Goal: Task Accomplishment & Management: Manage account settings

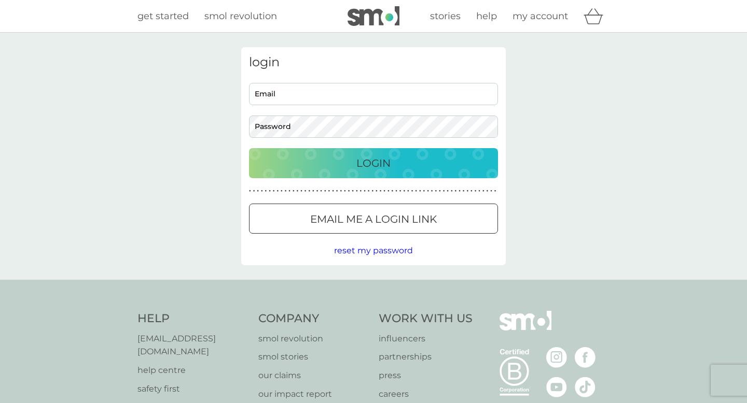
click at [431, 85] on input "Email" at bounding box center [373, 94] width 249 height 22
type input "[PERSON_NAME][EMAIL_ADDRESS][DOMAIN_NAME]"
click at [249, 148] on button "Login" at bounding box center [373, 163] width 249 height 30
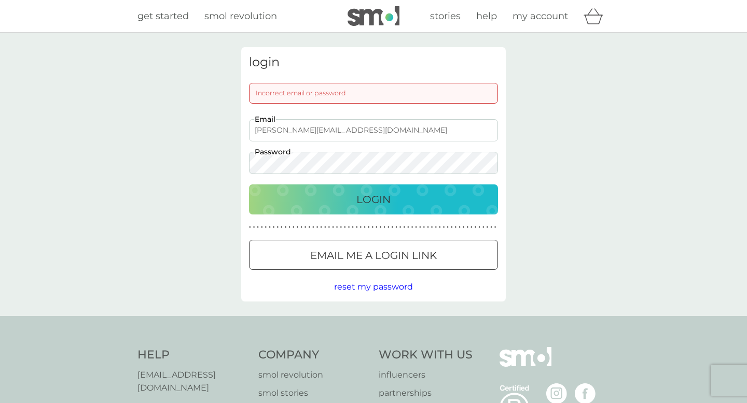
click at [351, 283] on span "reset my password" at bounding box center [373, 287] width 79 height 10
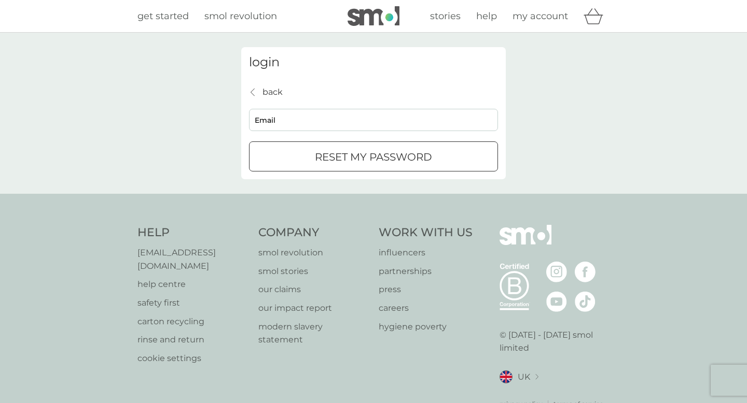
click at [327, 125] on input "Email" at bounding box center [373, 120] width 249 height 22
type input "[PERSON_NAME][EMAIL_ADDRESS][DOMAIN_NAME]"
click at [336, 150] on p "reset my password" at bounding box center [373, 157] width 117 height 17
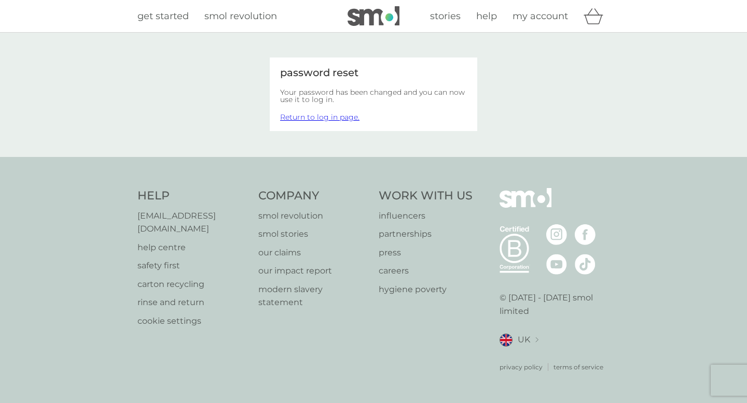
click at [347, 119] on link "Return to log in page." at bounding box center [319, 117] width 79 height 9
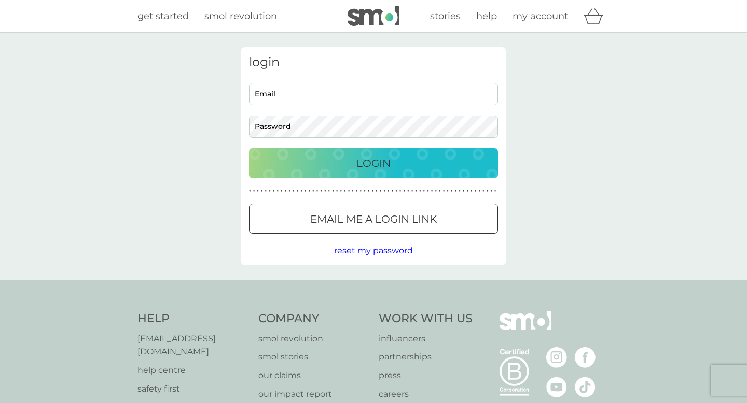
click at [346, 100] on input "Email" at bounding box center [373, 94] width 249 height 22
type input "[PERSON_NAME][EMAIL_ADDRESS][DOMAIN_NAME]"
click at [249, 148] on button "Login" at bounding box center [373, 163] width 249 height 30
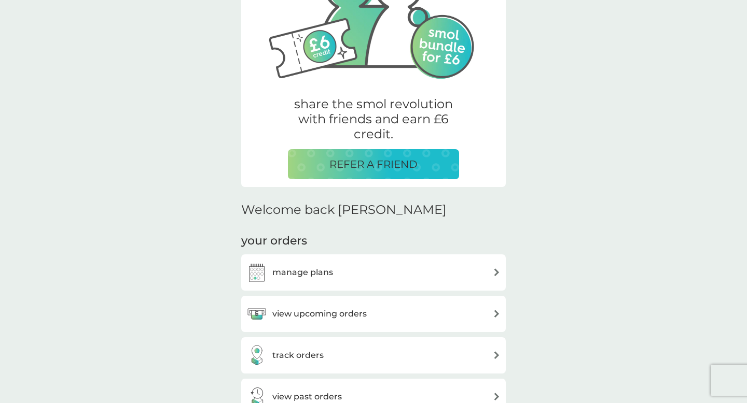
scroll to position [122, 0]
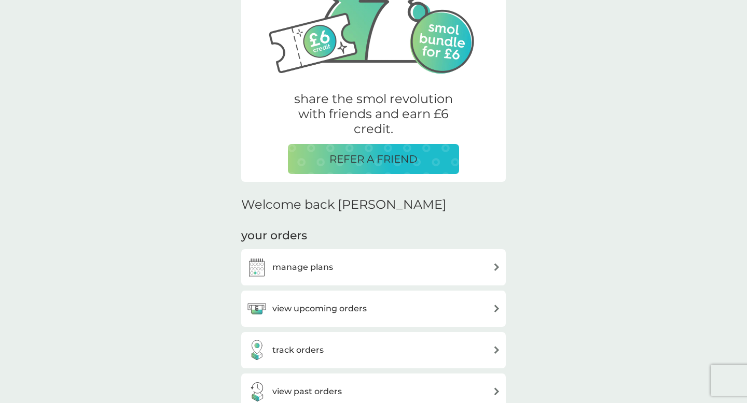
click at [333, 265] on div "manage plans" at bounding box center [373, 267] width 254 height 21
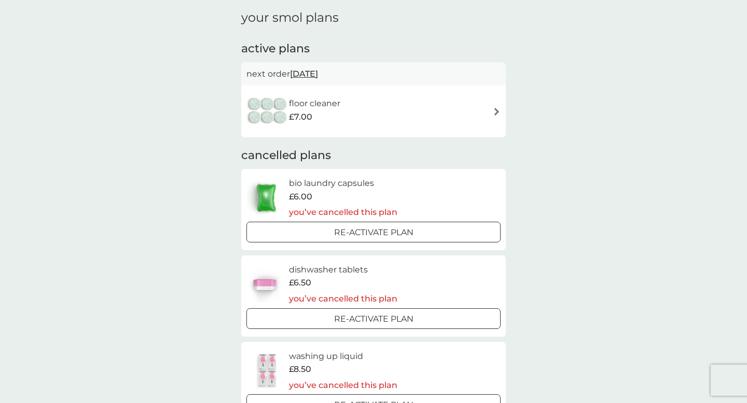
scroll to position [40, 0]
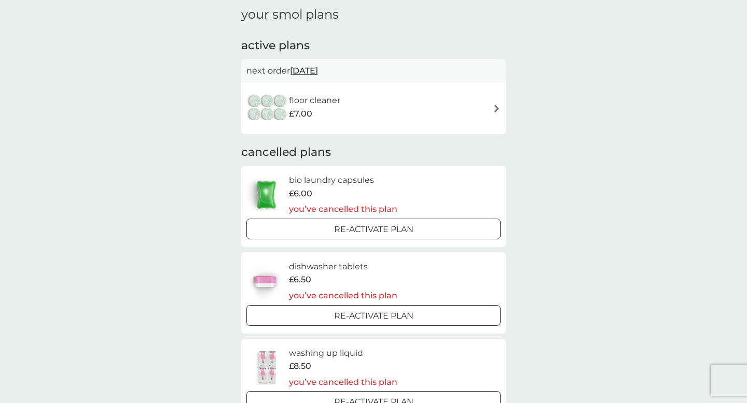
click at [331, 233] on div "Re-activate Plan" at bounding box center [373, 229] width 246 height 13
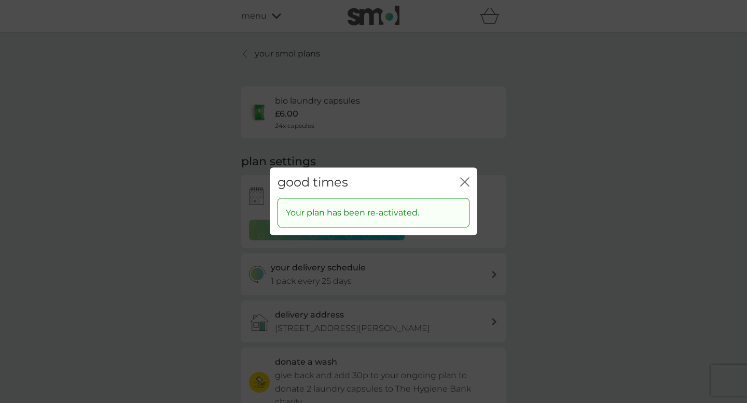
click at [463, 181] on icon "close" at bounding box center [464, 181] width 9 height 9
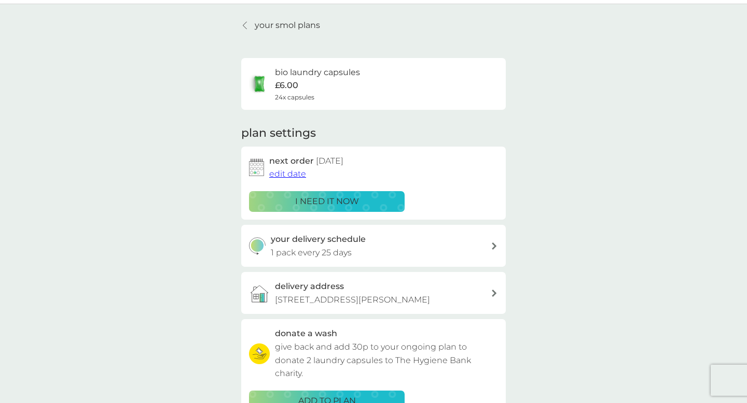
scroll to position [30, 0]
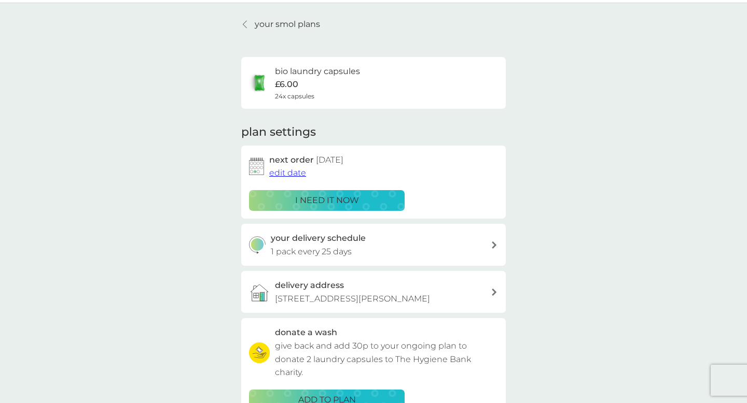
click at [343, 288] on div "delivery address [STREET_ADDRESS][PERSON_NAME]" at bounding box center [383, 292] width 216 height 26
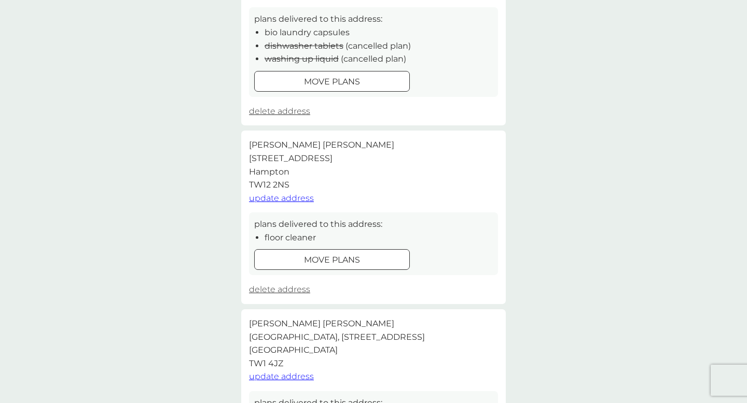
scroll to position [171, 0]
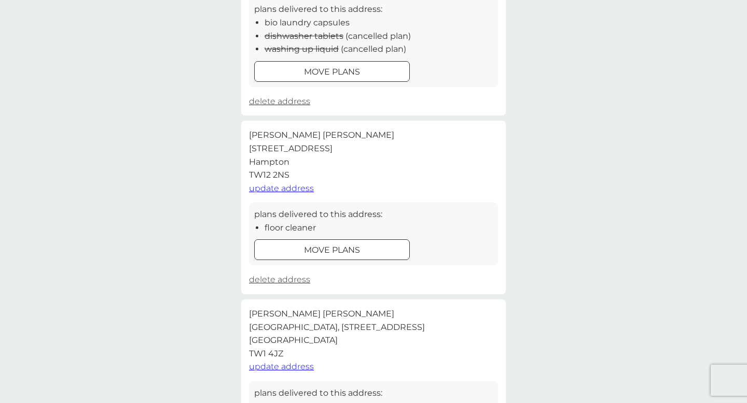
click at [302, 249] on div "move plans" at bounding box center [332, 250] width 155 height 13
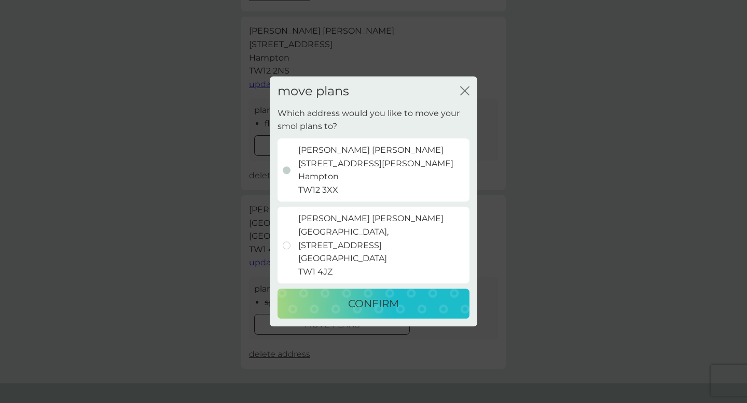
scroll to position [259, 0]
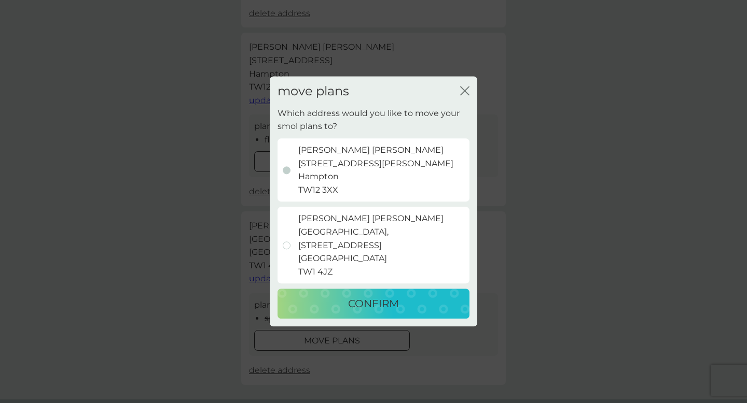
click at [465, 94] on icon "close" at bounding box center [464, 90] width 9 height 9
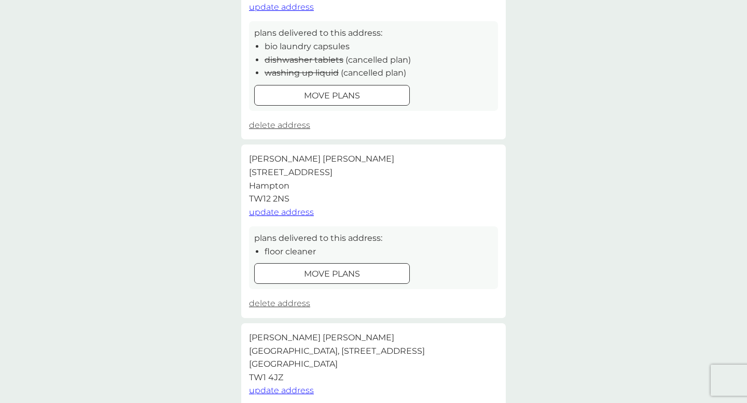
scroll to position [0, 0]
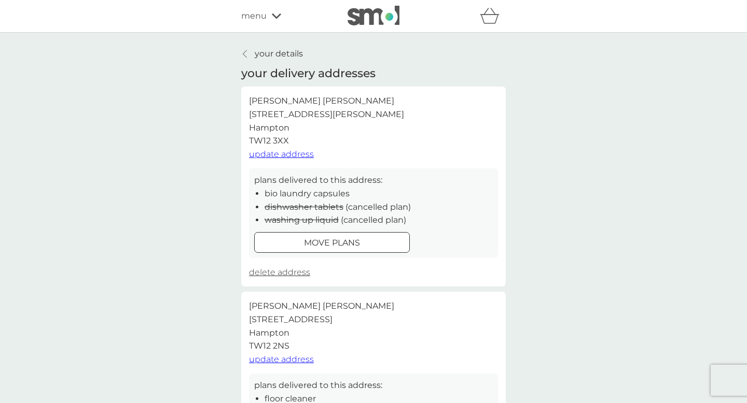
click at [256, 15] on span "menu" at bounding box center [253, 15] width 25 height 13
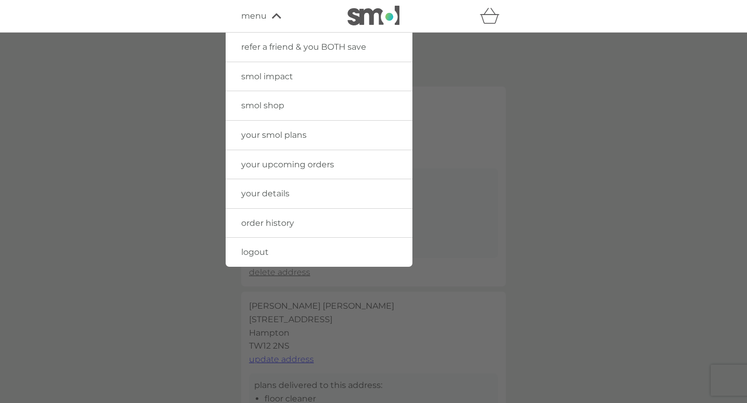
click at [260, 192] on span "your details" at bounding box center [265, 194] width 48 height 10
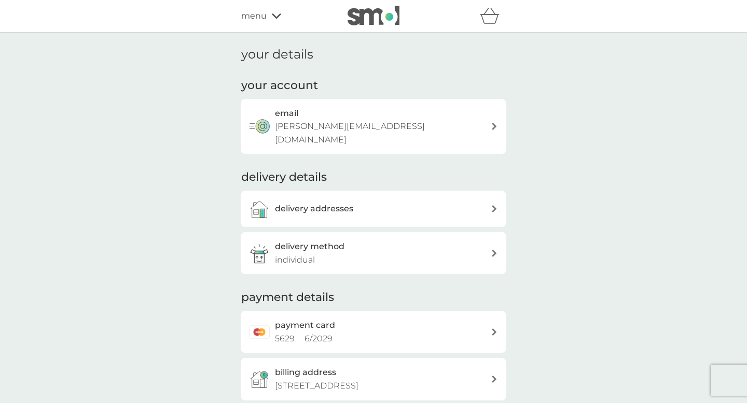
click at [288, 202] on h3 "delivery addresses" at bounding box center [314, 208] width 78 height 13
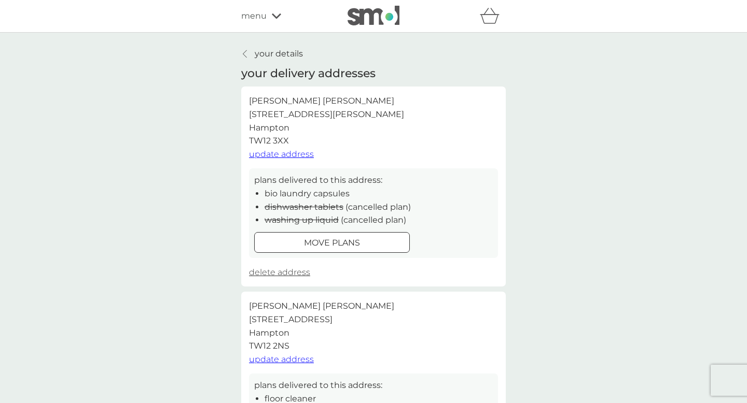
click at [281, 272] on span "delete address" at bounding box center [279, 273] width 61 height 10
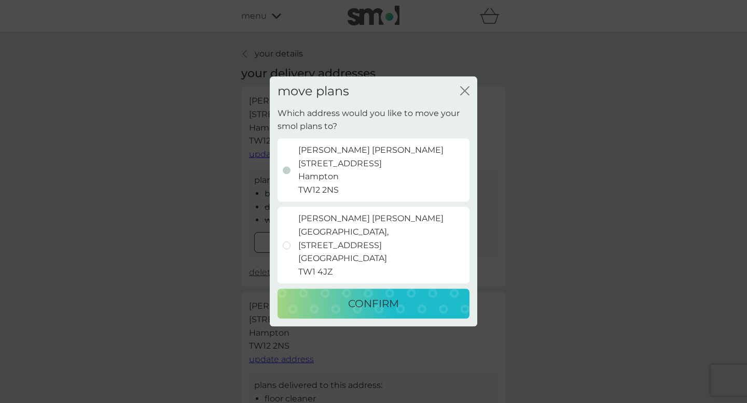
click at [345, 172] on p "[PERSON_NAME] [STREET_ADDRESS]" at bounding box center [370, 170] width 145 height 53
click at [270, 107] on input "[PERSON_NAME] [STREET_ADDRESS]" at bounding box center [270, 107] width 0 height 0
click at [343, 296] on div "CONFIRM" at bounding box center [373, 304] width 171 height 17
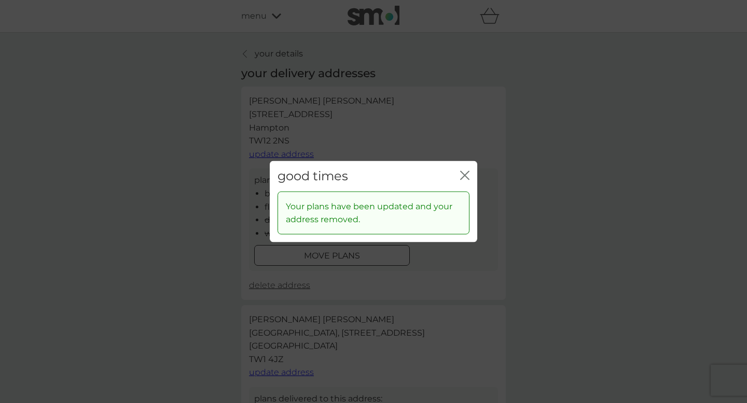
click at [466, 175] on icon "close" at bounding box center [464, 175] width 9 height 9
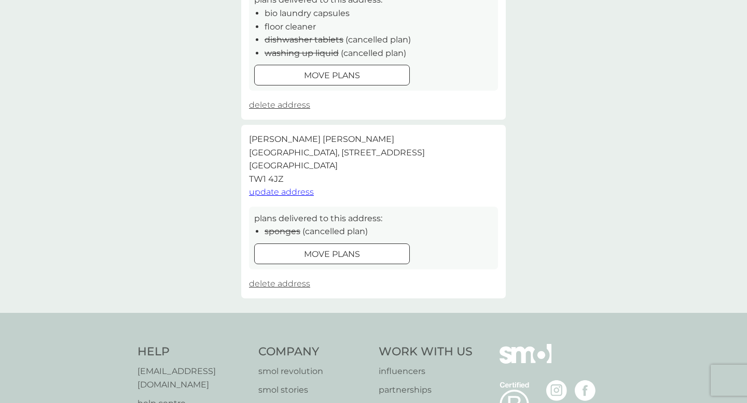
scroll to position [187, 0]
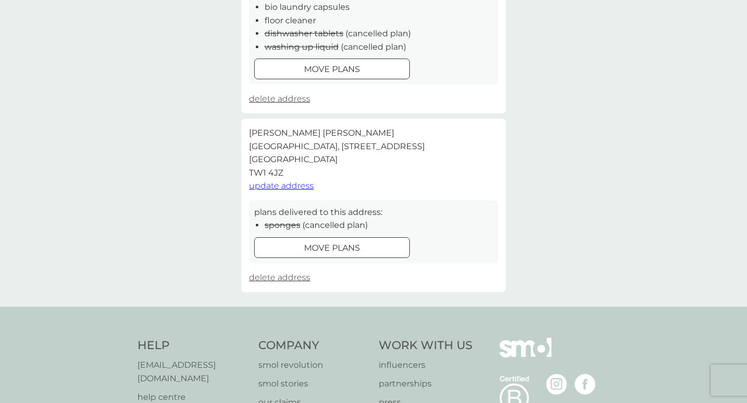
click at [292, 278] on span "delete address" at bounding box center [279, 278] width 61 height 10
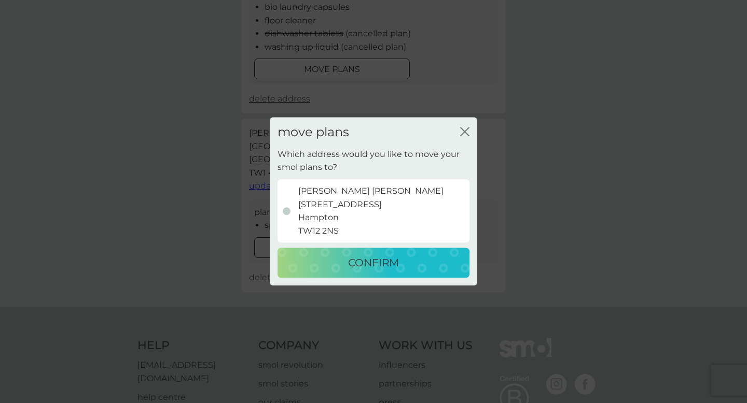
drag, startPoint x: 375, startPoint y: 260, endPoint x: 367, endPoint y: 283, distance: 23.8
click at [367, 283] on div "Which address would you like to move your smol plans to? [PERSON_NAME] [STREET_…" at bounding box center [373, 217] width 207 height 138
click at [372, 269] on p "CONFIRM" at bounding box center [373, 263] width 51 height 17
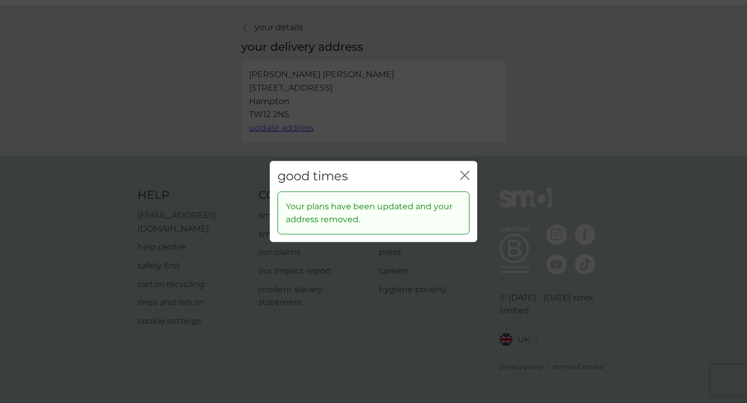
scroll to position [0, 0]
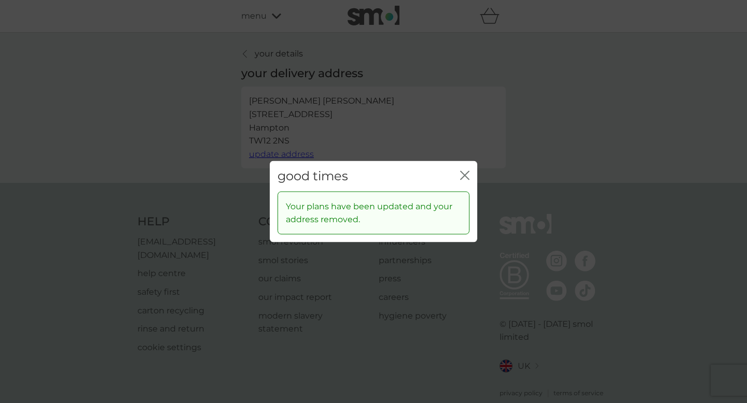
click at [466, 174] on icon "close" at bounding box center [467, 176] width 4 height 8
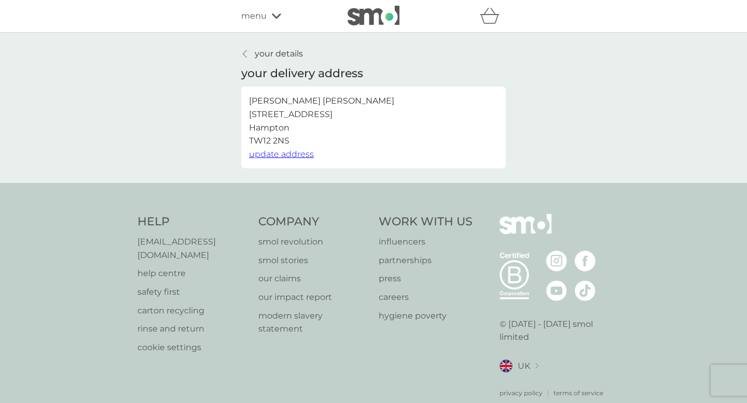
click at [291, 54] on p "your details" at bounding box center [279, 53] width 48 height 13
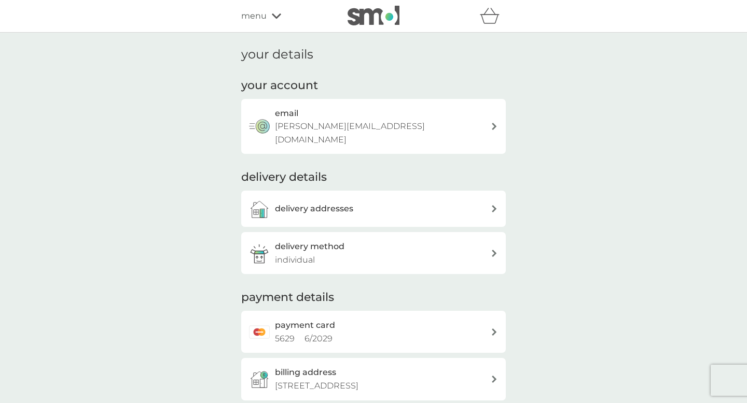
click at [276, 17] on icon at bounding box center [276, 15] width 9 height 5
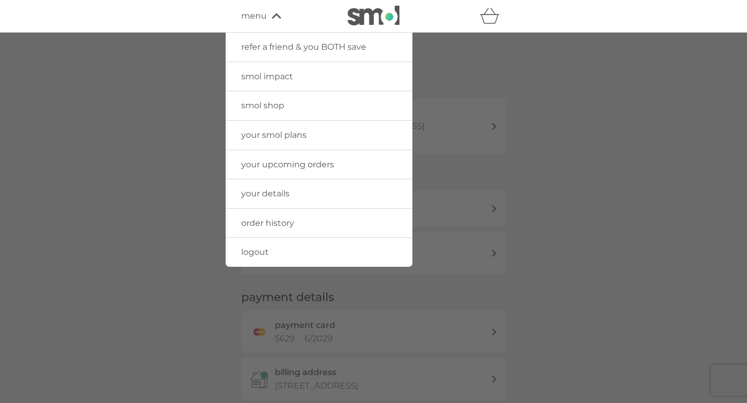
click at [274, 135] on span "your smol plans" at bounding box center [273, 135] width 65 height 10
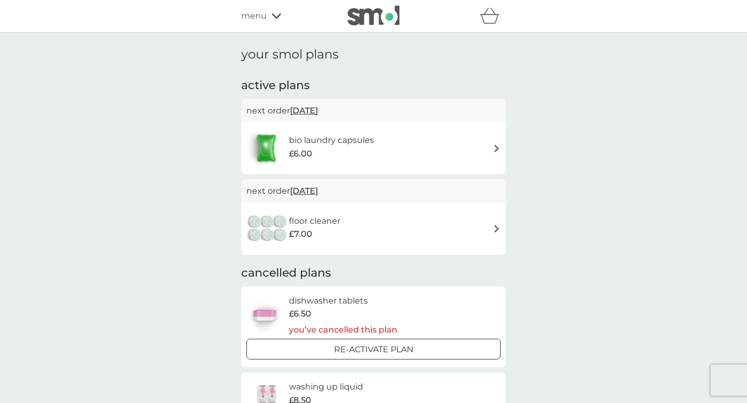
click at [328, 140] on h6 "bio laundry capsules" at bounding box center [331, 140] width 85 height 13
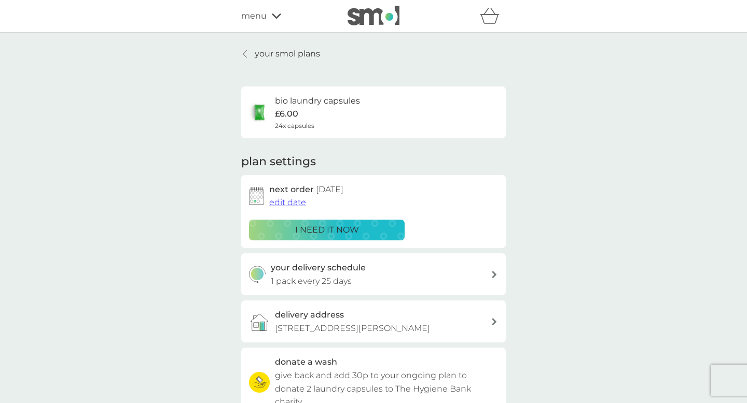
click at [312, 318] on h3 "delivery address" at bounding box center [309, 315] width 69 height 13
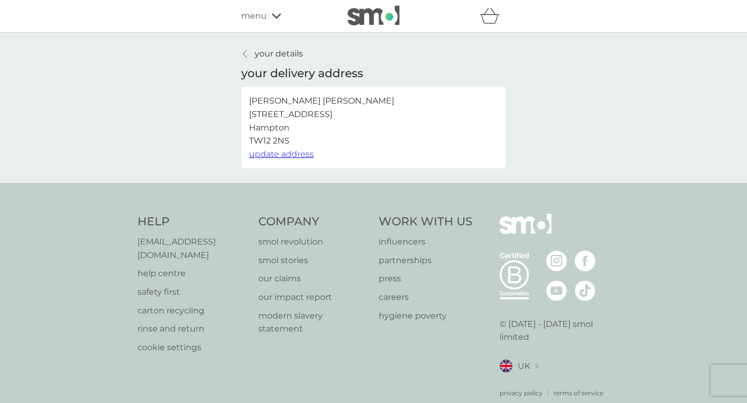
click at [283, 115] on p "[PERSON_NAME] [STREET_ADDRESS]" at bounding box center [321, 120] width 145 height 53
click at [284, 156] on span "update address" at bounding box center [281, 154] width 65 height 10
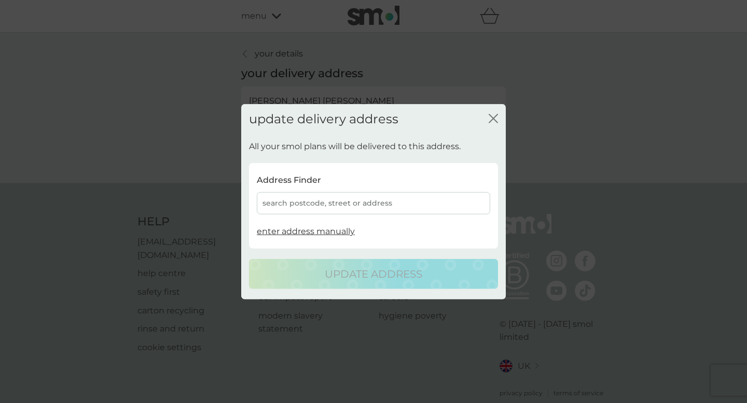
click at [418, 198] on div "search postcode, street or address" at bounding box center [373, 203] width 233 height 22
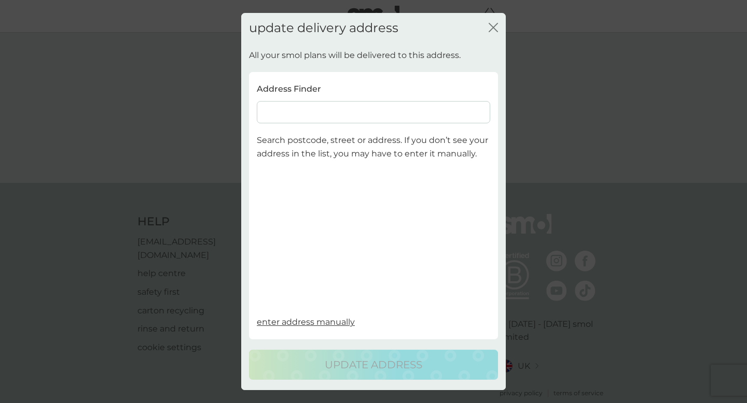
click at [492, 29] on icon "close" at bounding box center [491, 27] width 4 height 8
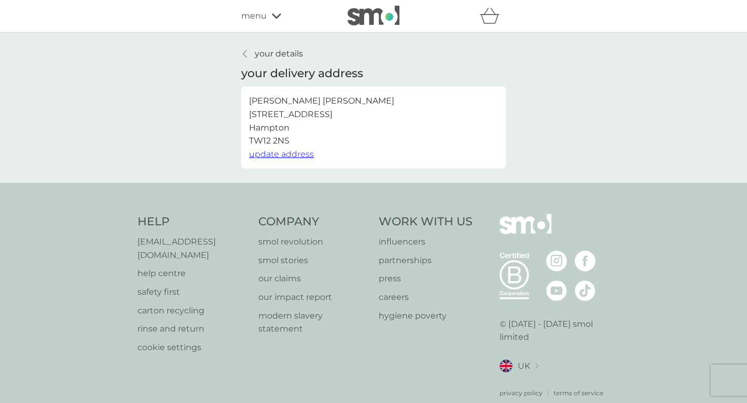
click at [269, 54] on p "your details" at bounding box center [279, 53] width 48 height 13
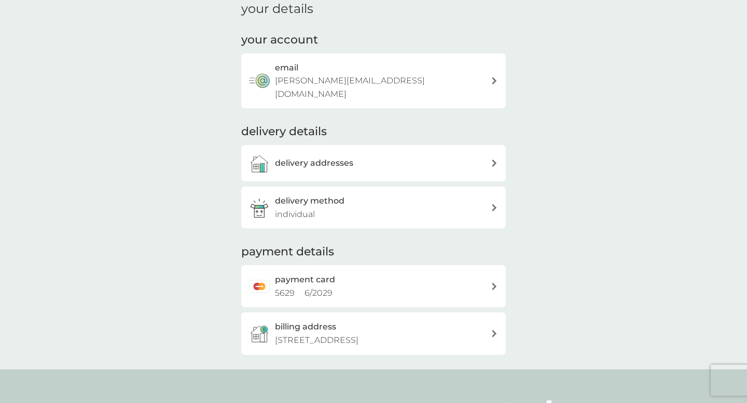
scroll to position [44, 0]
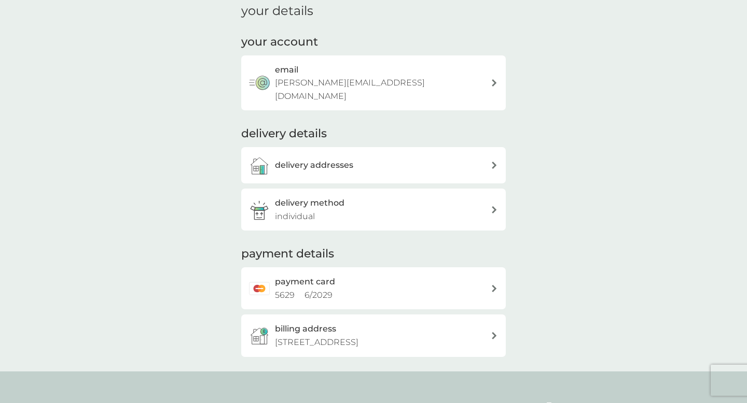
click at [292, 74] on h3 "email" at bounding box center [286, 69] width 23 height 13
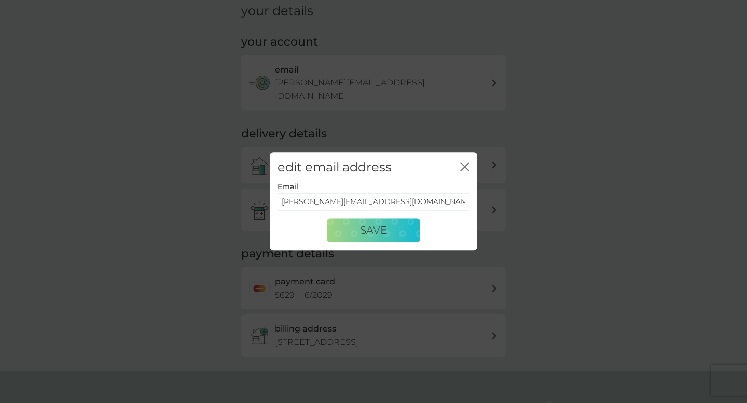
click at [467, 166] on icon "close" at bounding box center [464, 166] width 9 height 9
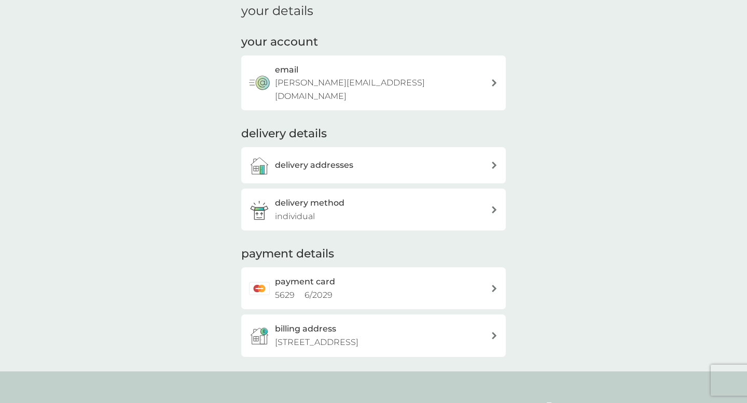
scroll to position [0, 0]
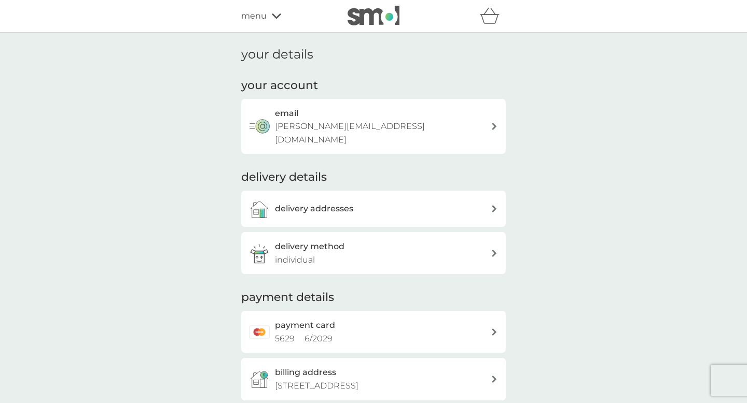
click at [277, 14] on icon at bounding box center [276, 16] width 9 height 6
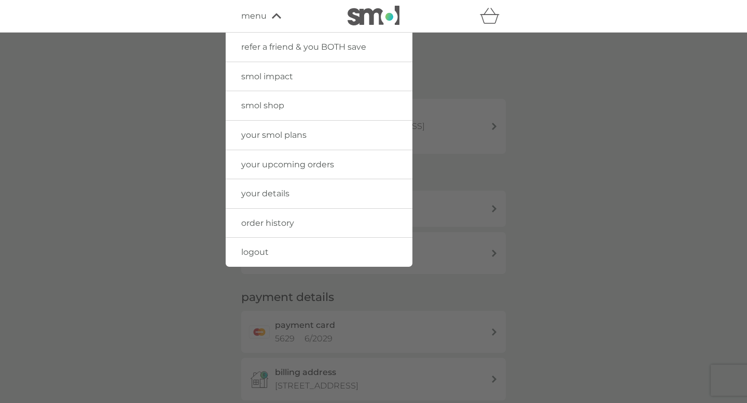
click at [270, 136] on span "your smol plans" at bounding box center [273, 135] width 65 height 10
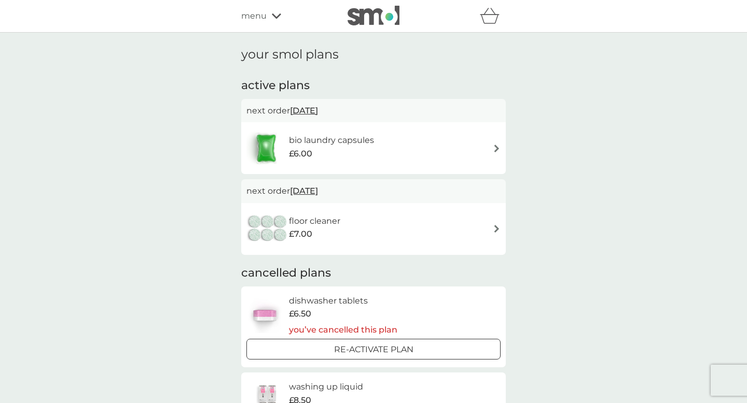
click at [313, 190] on span "[DATE]" at bounding box center [304, 191] width 28 height 20
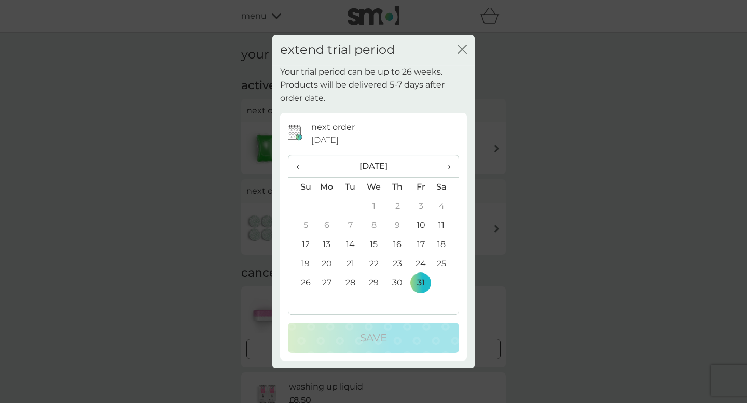
click at [464, 48] on icon "close" at bounding box center [464, 49] width 4 height 8
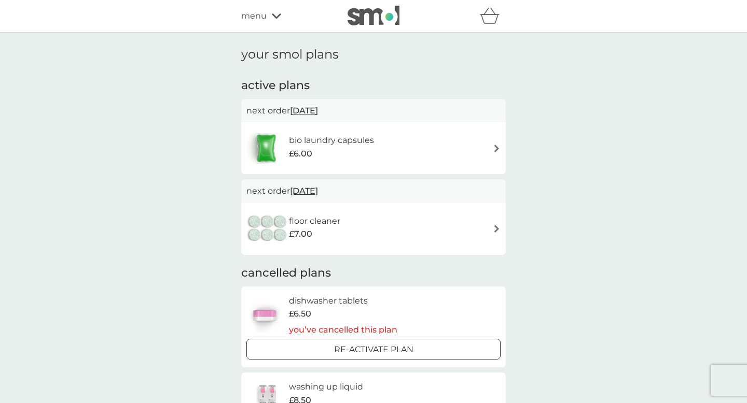
click at [378, 221] on div "floor cleaner £7.00" at bounding box center [373, 229] width 254 height 36
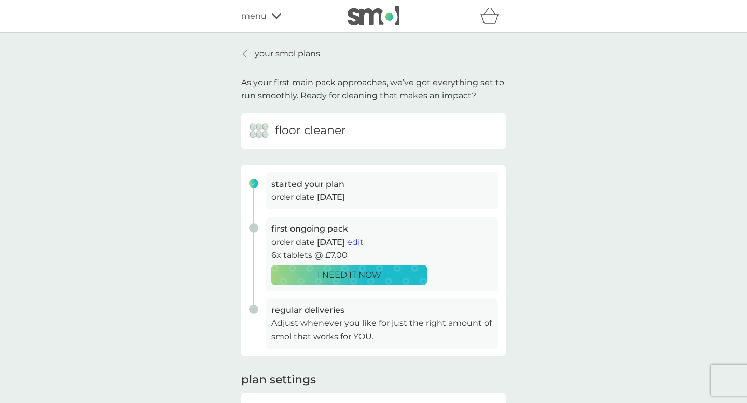
click at [282, 50] on p "your smol plans" at bounding box center [287, 53] width 65 height 13
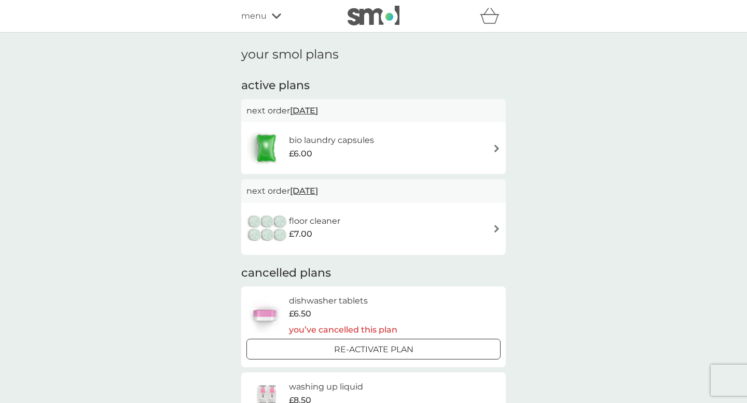
click at [351, 138] on h6 "bio laundry capsules" at bounding box center [331, 140] width 85 height 13
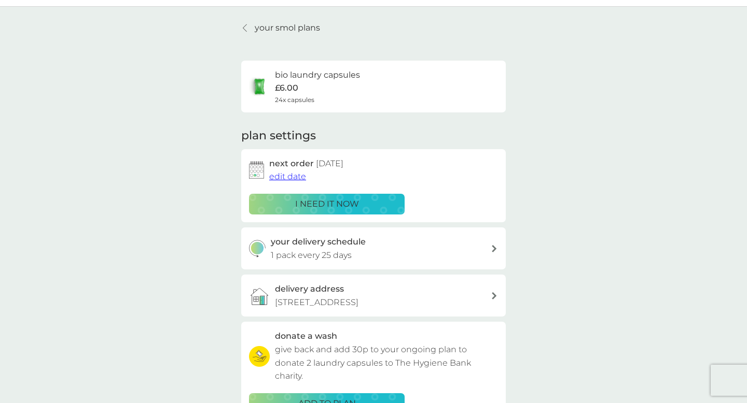
scroll to position [32, 0]
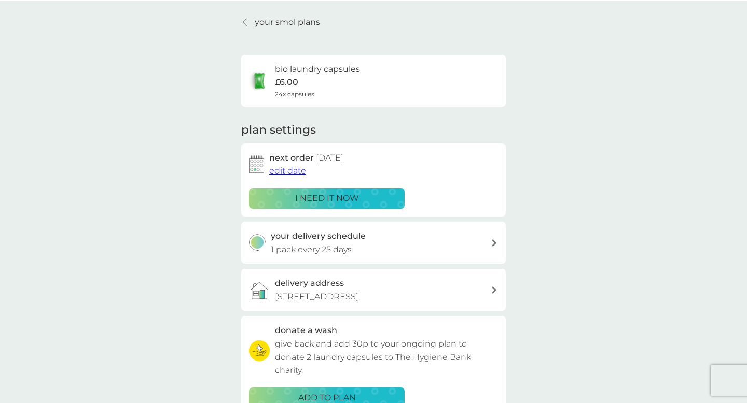
click at [374, 245] on div "your delivery schedule 1 pack every 25 days" at bounding box center [381, 243] width 220 height 26
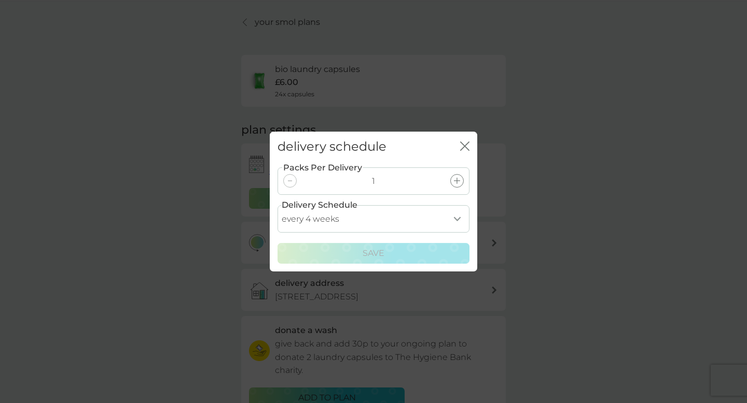
click at [388, 214] on select "every 1 week every 2 weeks every 3 weeks every 4 weeks every 5 weeks every 6 we…" at bounding box center [373, 218] width 192 height 27
select select "42"
click at [277, 205] on select "every 1 week every 2 weeks every 3 weeks every 4 weeks every 5 weeks every 6 we…" at bounding box center [373, 218] width 192 height 27
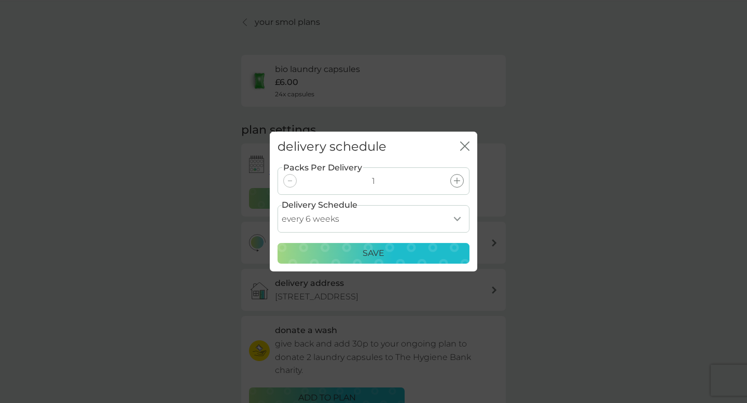
click at [305, 248] on div "Save" at bounding box center [373, 253] width 178 height 13
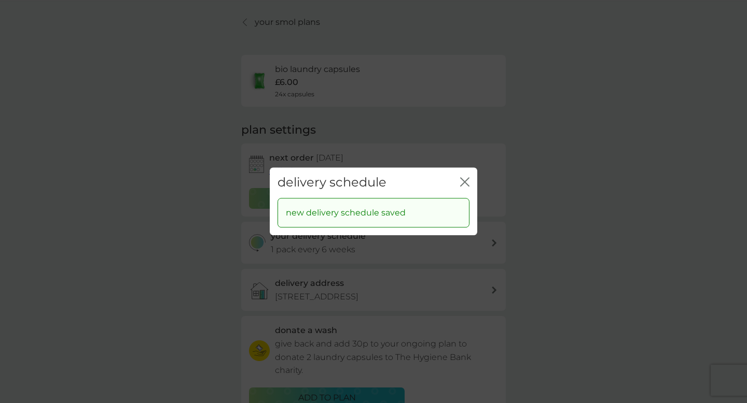
click at [464, 184] on icon "close" at bounding box center [464, 181] width 9 height 9
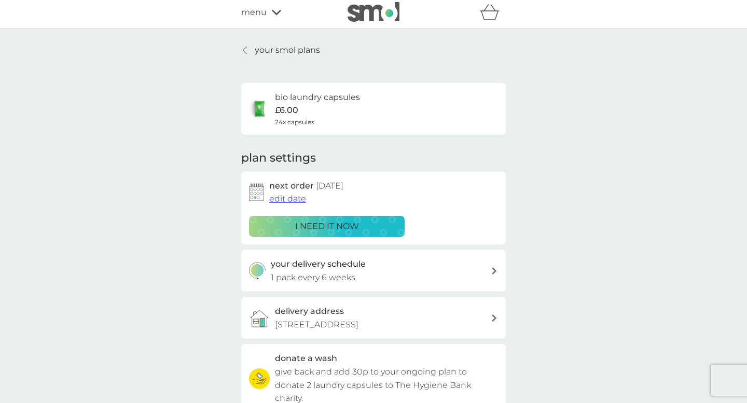
scroll to position [0, 0]
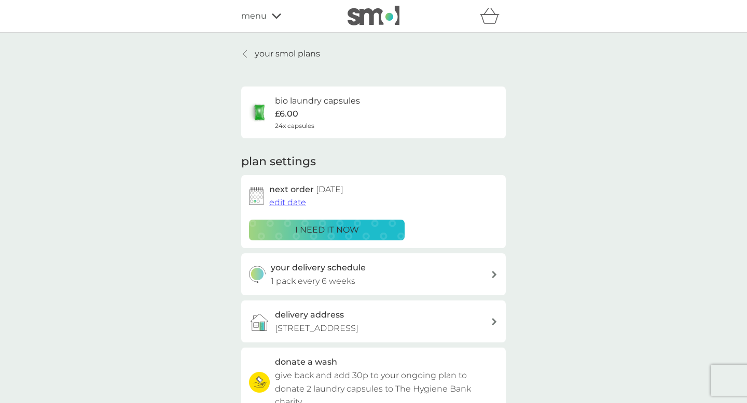
click at [290, 55] on p "your smol plans" at bounding box center [287, 53] width 65 height 13
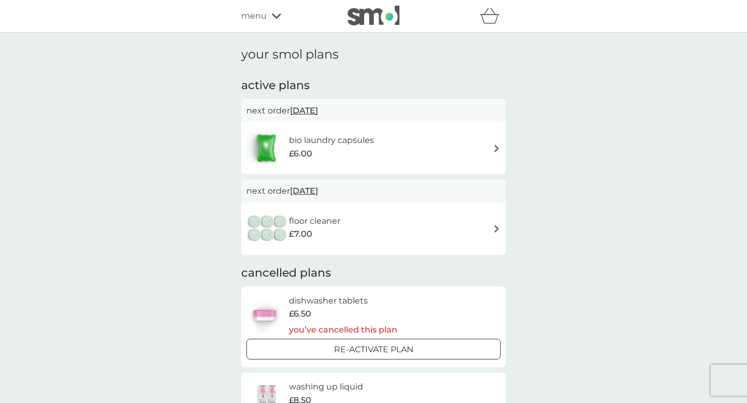
click at [403, 229] on div "floor cleaner £7.00" at bounding box center [373, 229] width 254 height 36
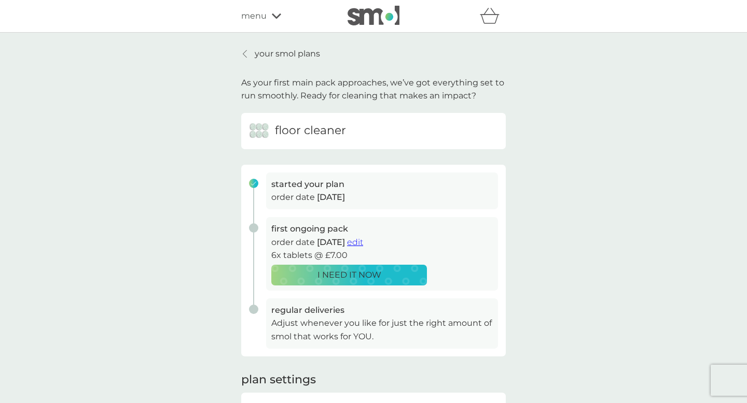
click at [363, 242] on span "edit" at bounding box center [355, 242] width 16 height 10
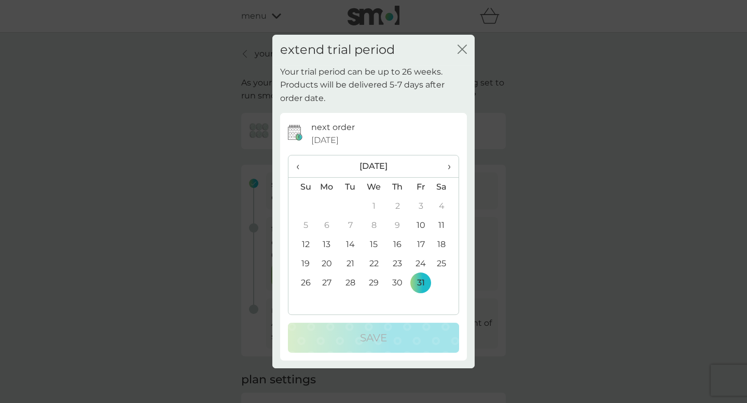
click at [450, 166] on span "›" at bounding box center [445, 167] width 10 height 22
click at [302, 301] on td "30" at bounding box center [301, 302] width 26 height 19
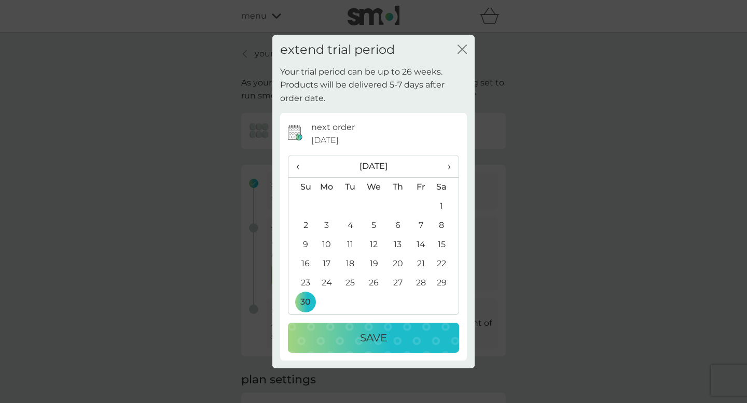
click at [348, 339] on div "Save" at bounding box center [373, 338] width 150 height 17
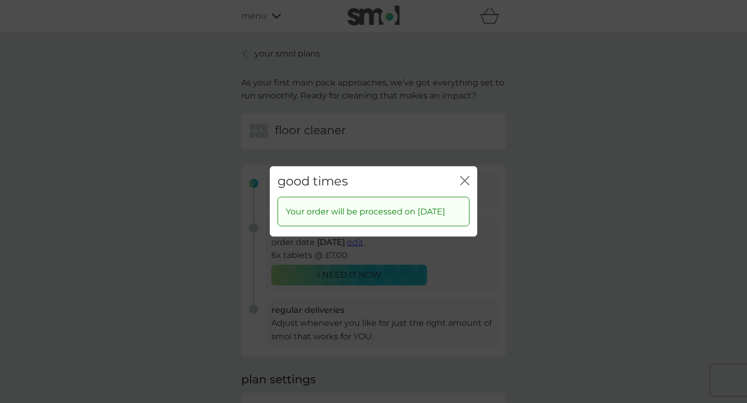
click at [466, 176] on icon "close" at bounding box center [464, 180] width 9 height 9
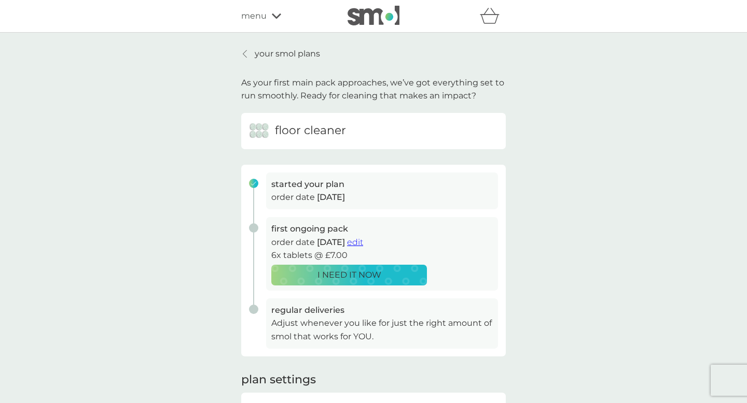
click at [275, 57] on p "your smol plans" at bounding box center [287, 53] width 65 height 13
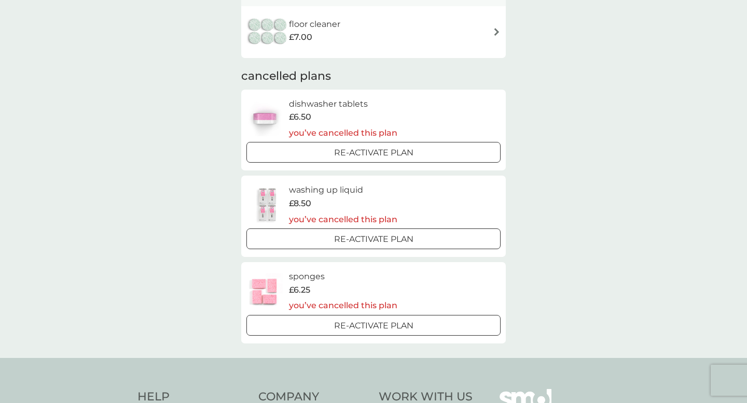
scroll to position [220, 0]
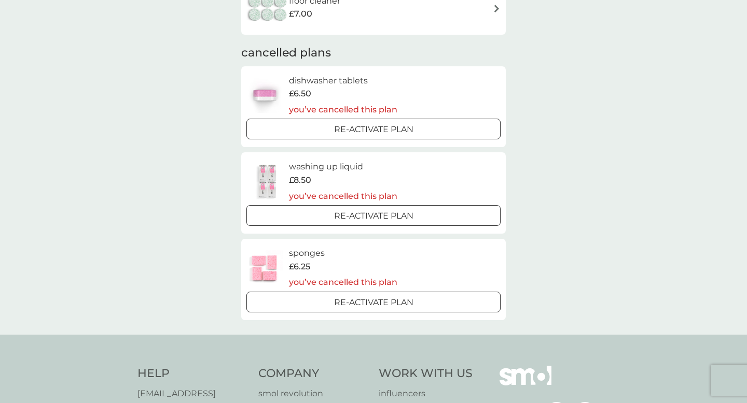
click at [321, 167] on h6 "washing up liquid" at bounding box center [343, 166] width 108 height 13
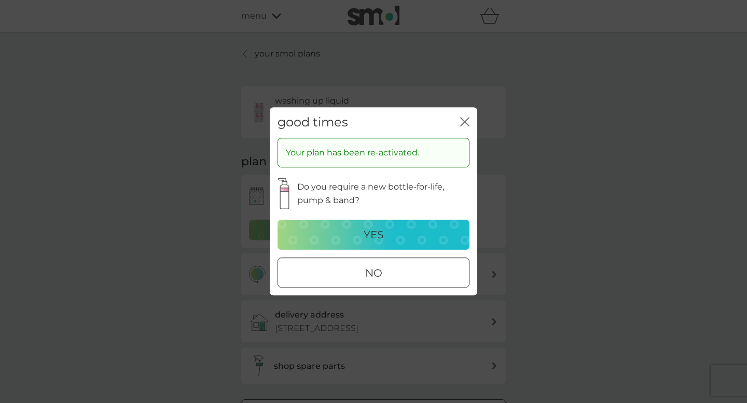
click at [369, 275] on div at bounding box center [373, 273] width 37 height 11
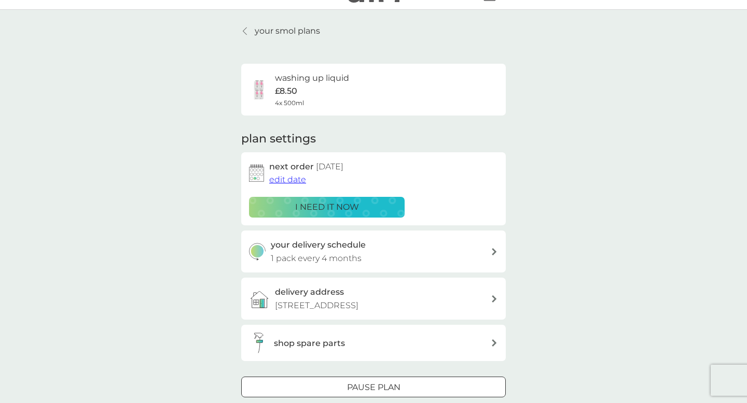
scroll to position [24, 0]
click at [380, 247] on div "your delivery schedule 1 pack every 4 months" at bounding box center [381, 250] width 220 height 26
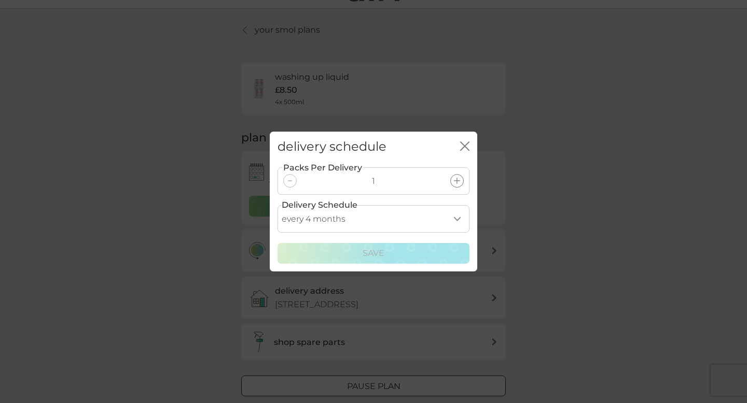
click at [393, 215] on select "every 1 month every 2 months every 3 months every 4 months every 5 months every…" at bounding box center [373, 218] width 192 height 27
select select "6"
click at [277, 205] on select "every 1 month every 2 months every 3 months every 4 months every 5 months every…" at bounding box center [373, 218] width 192 height 27
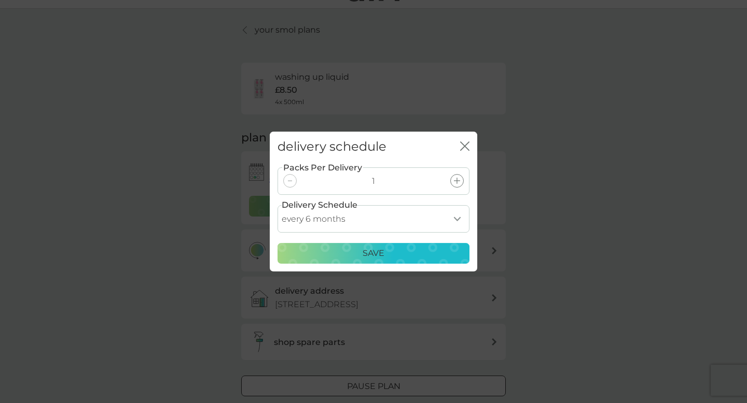
click at [386, 254] on div "Save" at bounding box center [373, 253] width 178 height 13
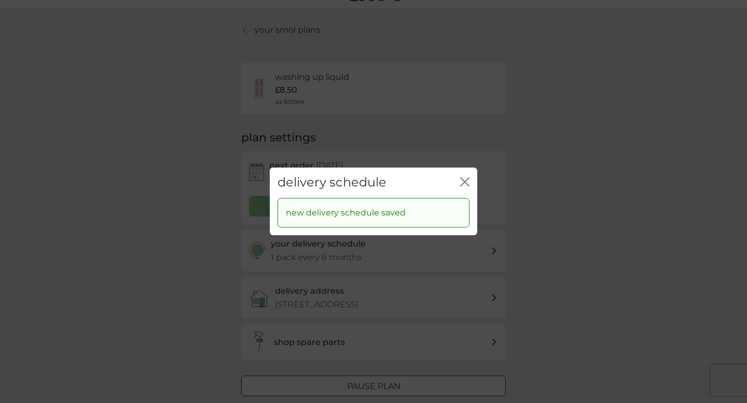
click at [465, 180] on icon "close" at bounding box center [464, 181] width 9 height 9
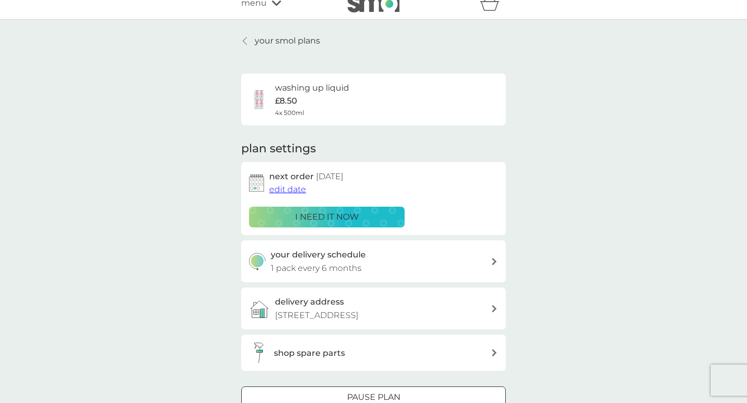
scroll to position [0, 0]
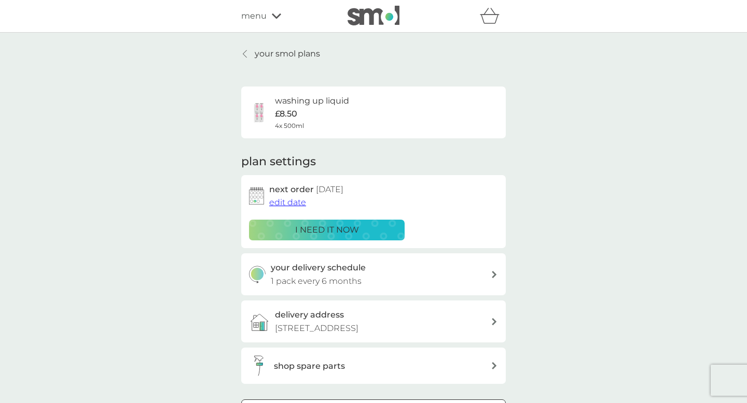
click at [311, 53] on p "your smol plans" at bounding box center [287, 53] width 65 height 13
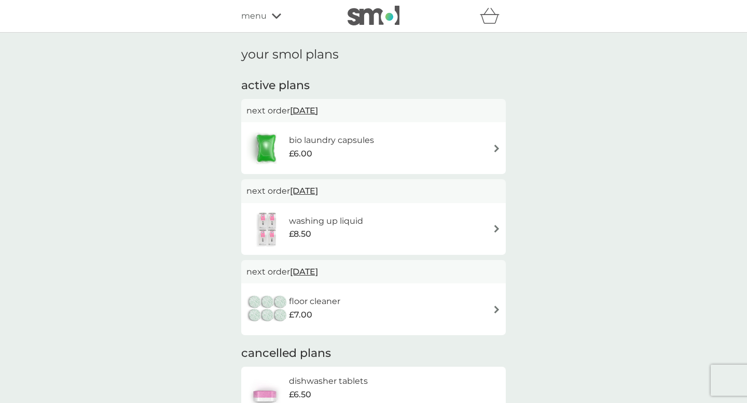
click at [362, 150] on div "£6.00" at bounding box center [331, 153] width 85 height 13
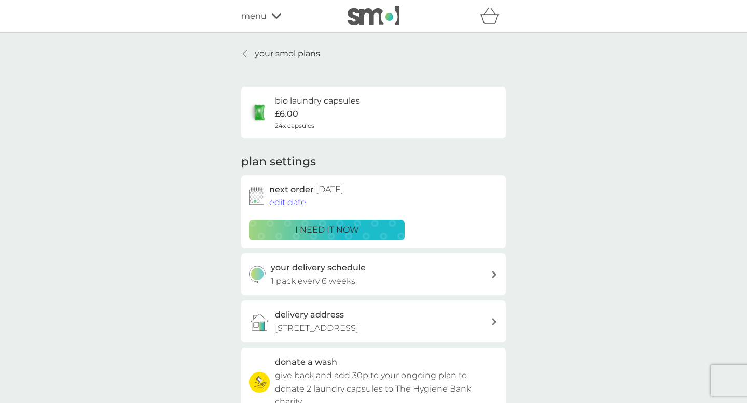
click at [285, 54] on p "your smol plans" at bounding box center [287, 53] width 65 height 13
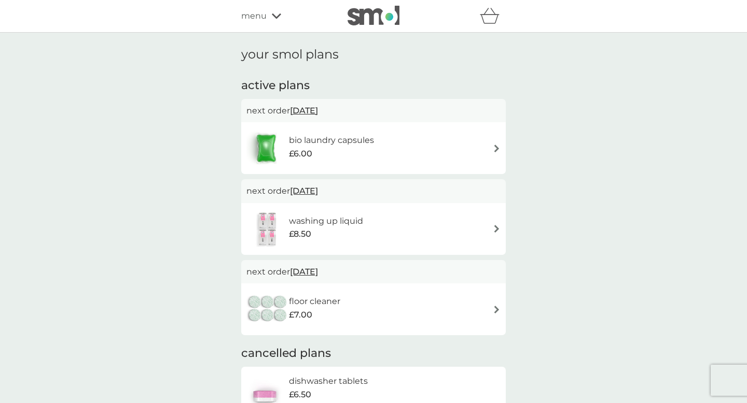
click at [320, 219] on h6 "washing up liquid" at bounding box center [326, 221] width 74 height 13
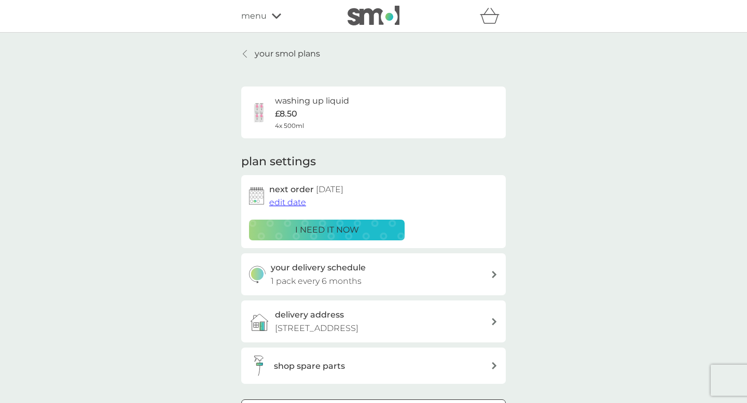
click at [290, 53] on p "your smol plans" at bounding box center [287, 53] width 65 height 13
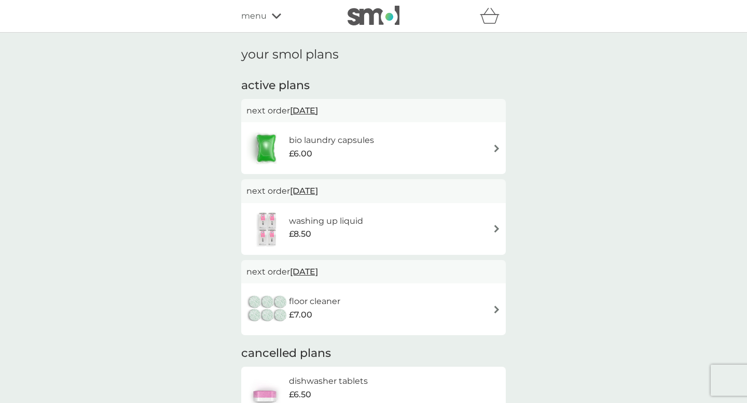
click at [306, 269] on span "30 Nov 2025" at bounding box center [304, 272] width 28 height 20
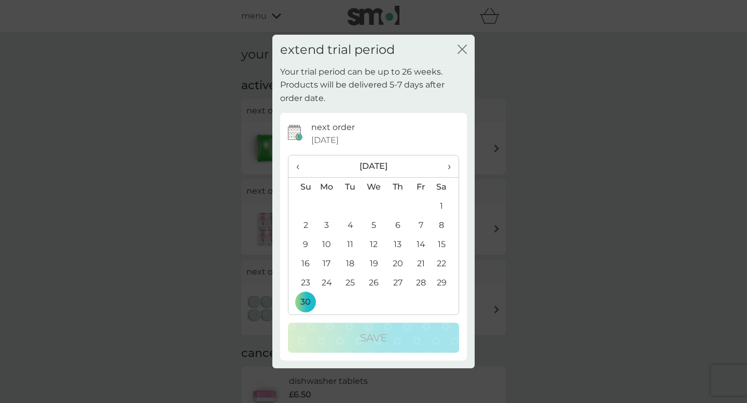
click at [460, 49] on icon "close" at bounding box center [461, 49] width 9 height 9
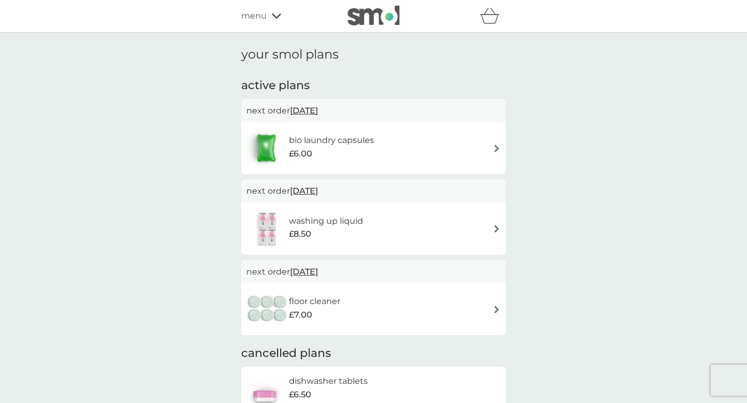
click at [260, 11] on span "menu" at bounding box center [253, 15] width 25 height 13
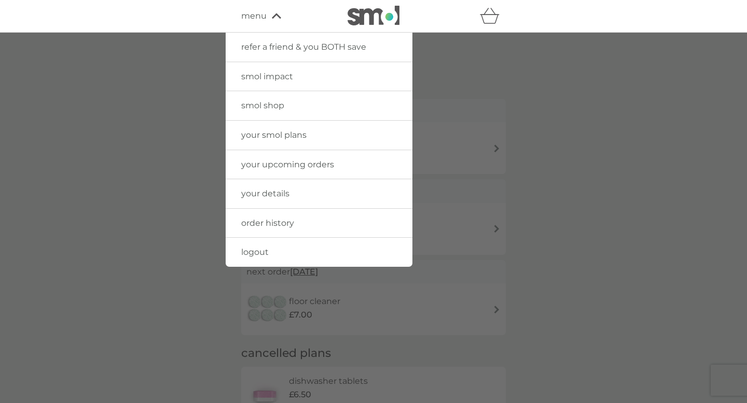
click at [266, 195] on span "your details" at bounding box center [265, 194] width 48 height 10
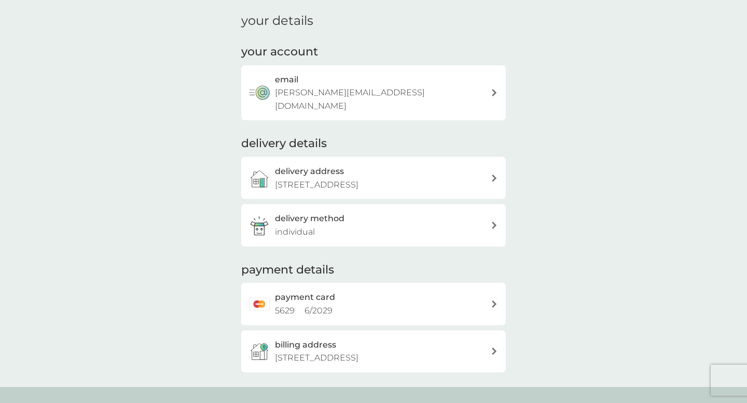
scroll to position [36, 0]
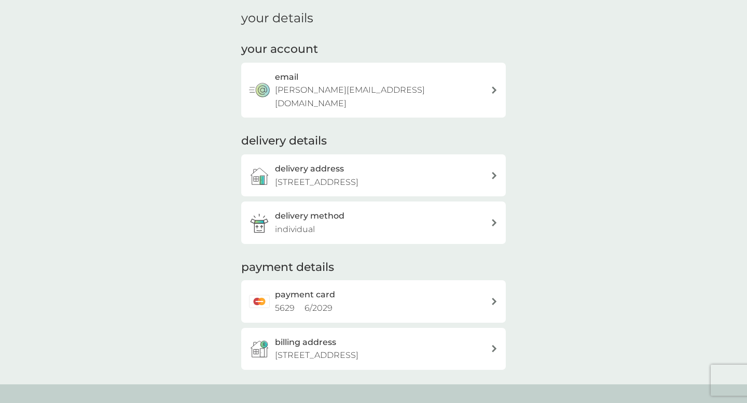
click at [327, 288] on h2 "payment card" at bounding box center [305, 294] width 60 height 13
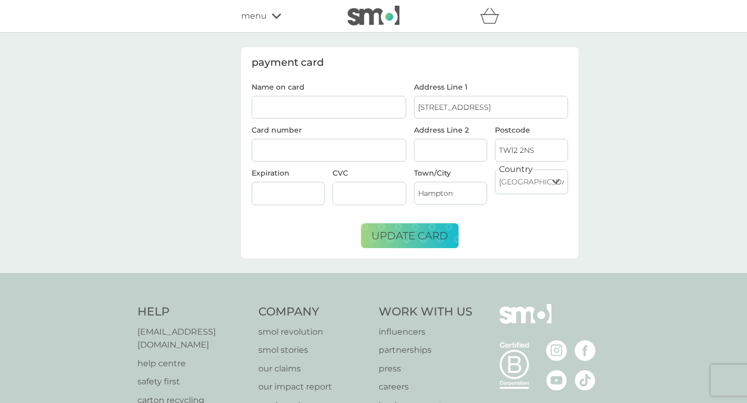
click at [321, 109] on input "Name on card" at bounding box center [328, 107] width 155 height 23
type input "Miss E Groome"
click at [285, 200] on div at bounding box center [287, 193] width 73 height 23
click at [466, 194] on input "Hampton" at bounding box center [450, 193] width 73 height 23
click at [417, 240] on span "update card" at bounding box center [409, 236] width 77 height 12
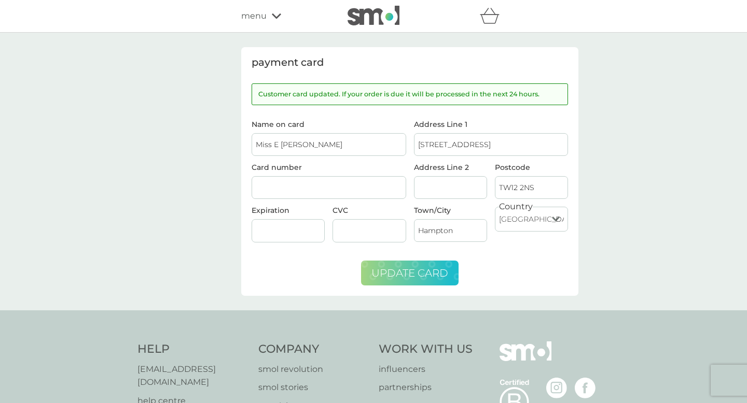
click at [279, 15] on icon at bounding box center [276, 15] width 9 height 5
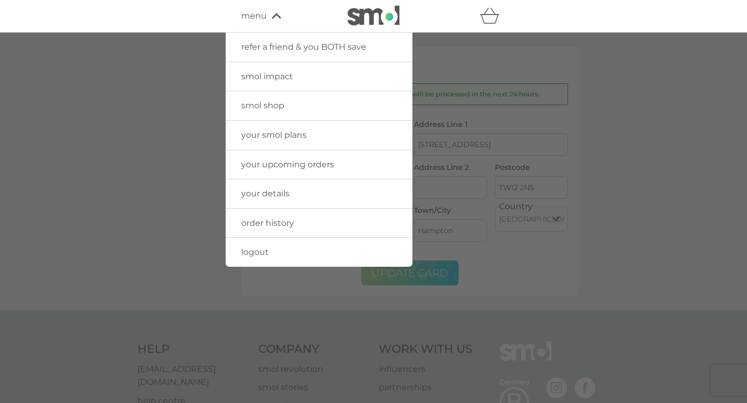
click at [268, 253] on span "logout" at bounding box center [254, 252] width 27 height 10
